Goal: Find contact information: Find contact information

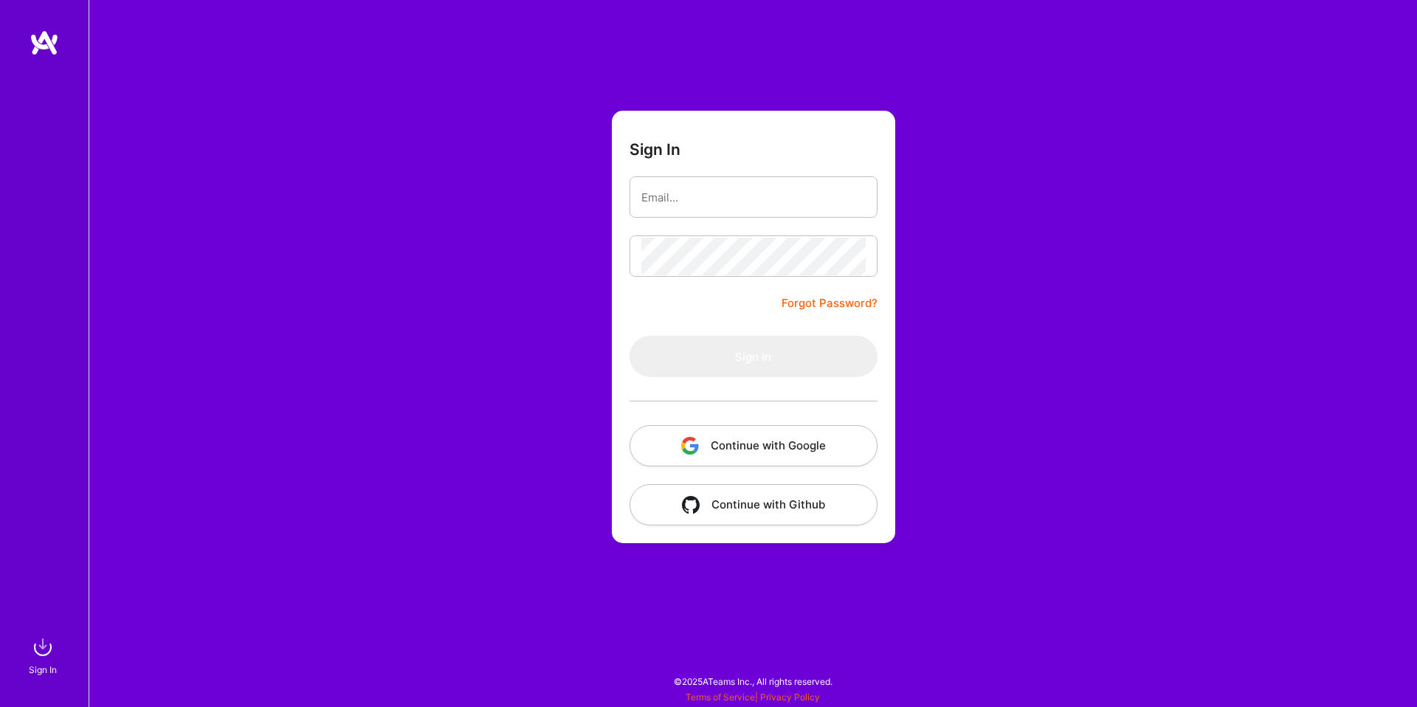
drag, startPoint x: 0, startPoint y: 0, endPoint x: 753, endPoint y: 440, distance: 871.7
click at [753, 440] on button "Continue with Google" at bounding box center [753, 445] width 248 height 41
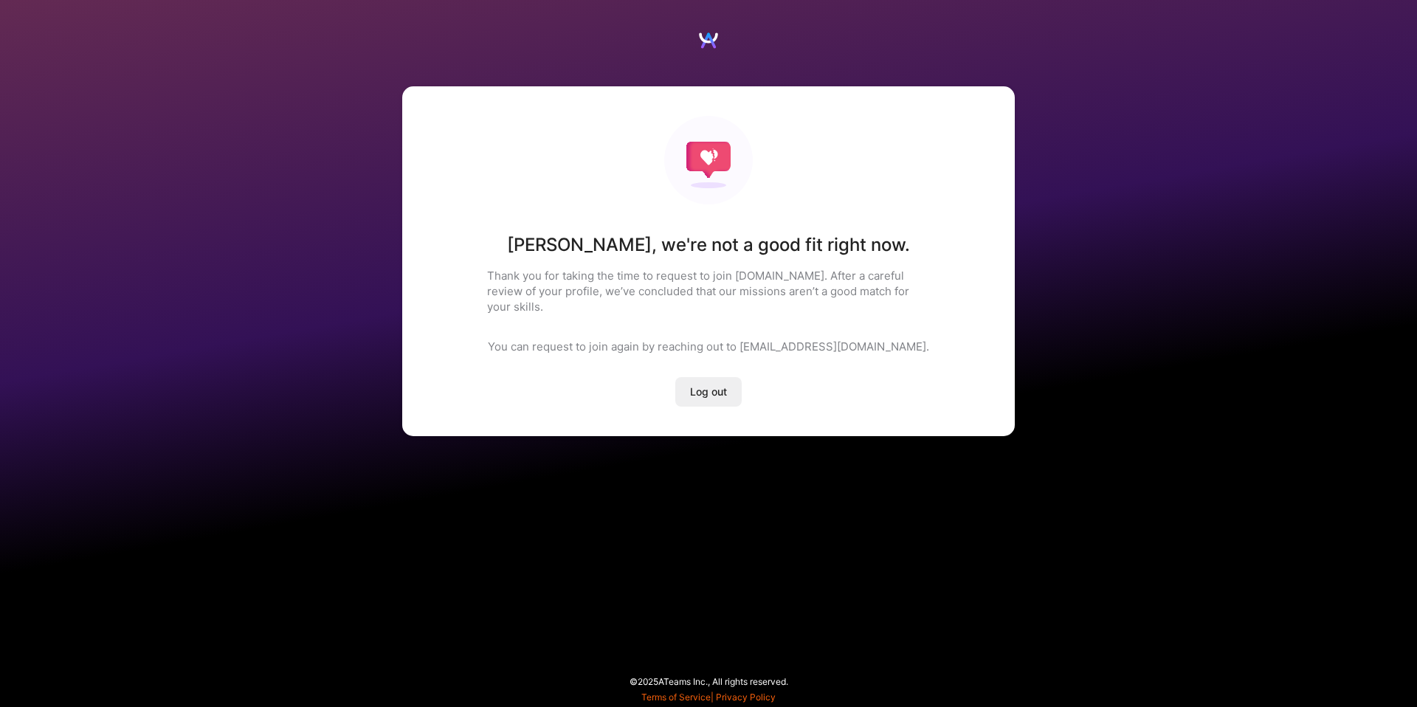
click at [725, 252] on h1 "[PERSON_NAME] , we're not a good fit right now." at bounding box center [708, 245] width 403 height 22
click at [542, 339] on p "You can request to join again by reaching out to [EMAIL_ADDRESS][DOMAIN_NAME]." at bounding box center [708, 346] width 441 height 15
click at [879, 201] on div "[PERSON_NAME] , we're not a good fit right now. Thank you for taking the time t…" at bounding box center [708, 261] width 612 height 350
drag, startPoint x: 790, startPoint y: 332, endPoint x: 875, endPoint y: 331, distance: 84.9
click at [875, 339] on p "You can request to join again by reaching out to [EMAIL_ADDRESS][DOMAIN_NAME]." at bounding box center [708, 346] width 441 height 15
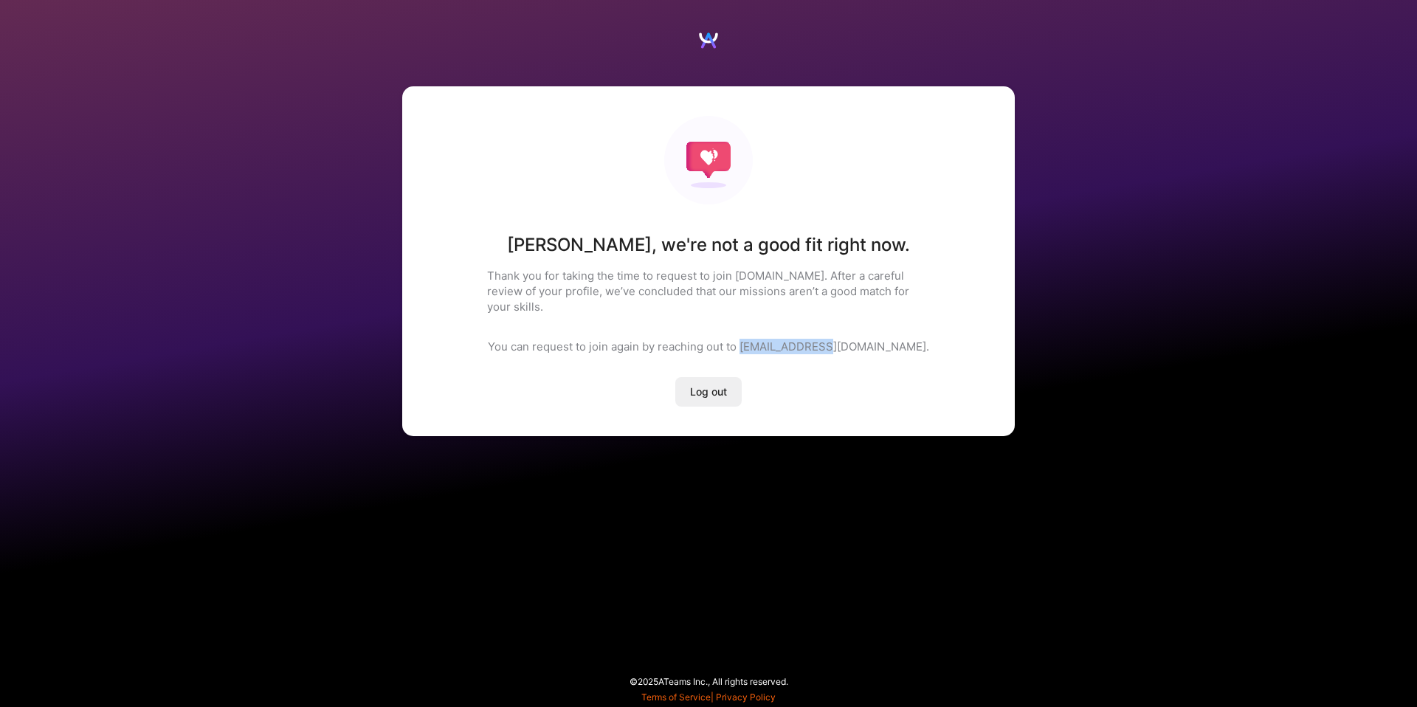
copy p "[EMAIL_ADDRESS][DOMAIN_NAME]"
click at [418, 272] on div "[PERSON_NAME] , we're not a good fit right now. Thank you for taking the time t…" at bounding box center [708, 261] width 612 height 350
